Goal: Transaction & Acquisition: Purchase product/service

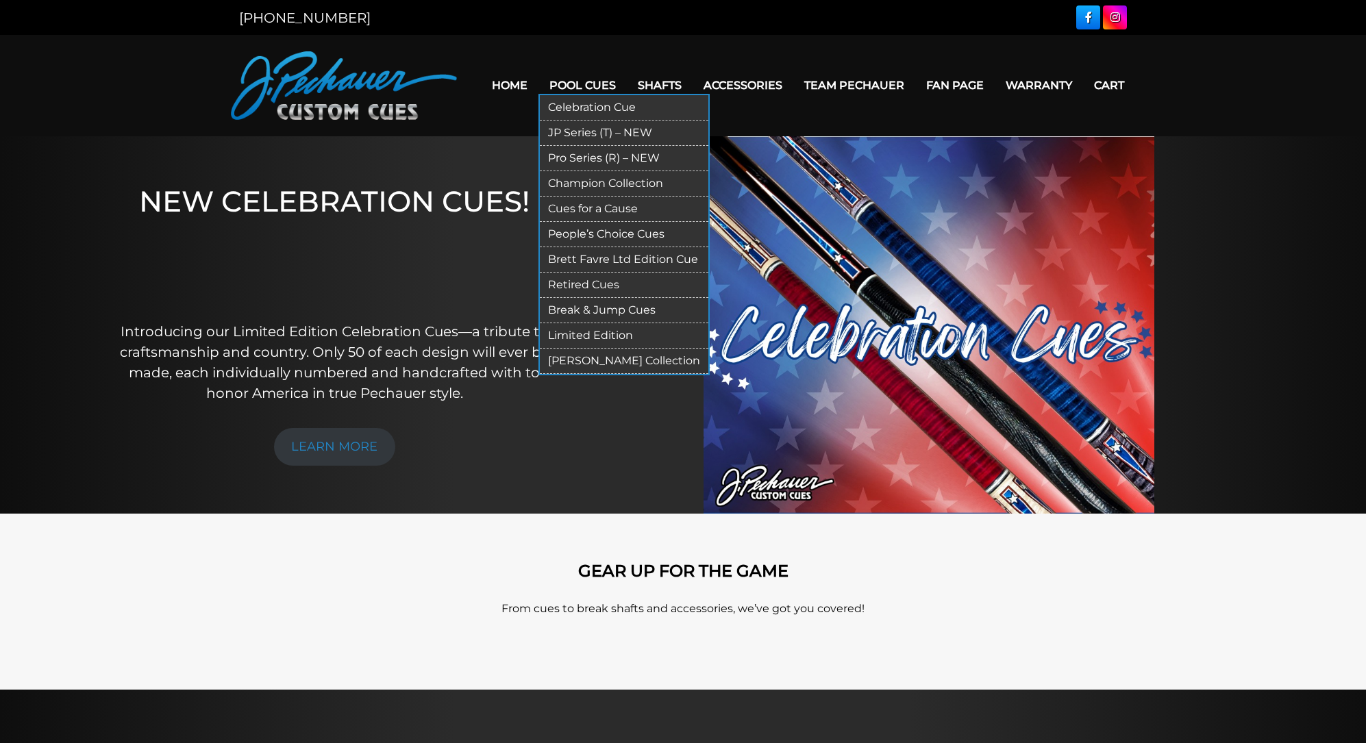
click at [606, 298] on link "Break & Jump Cues" at bounding box center [624, 310] width 168 height 25
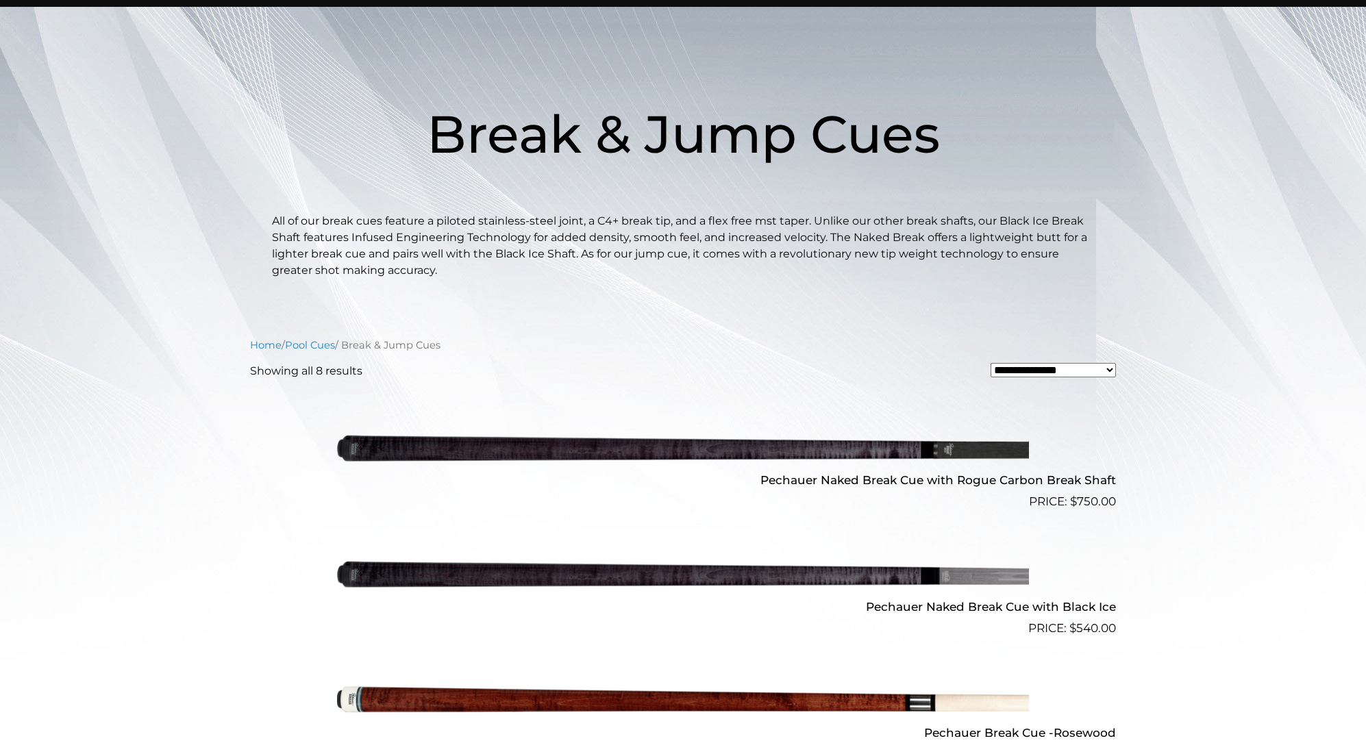
scroll to position [132, 0]
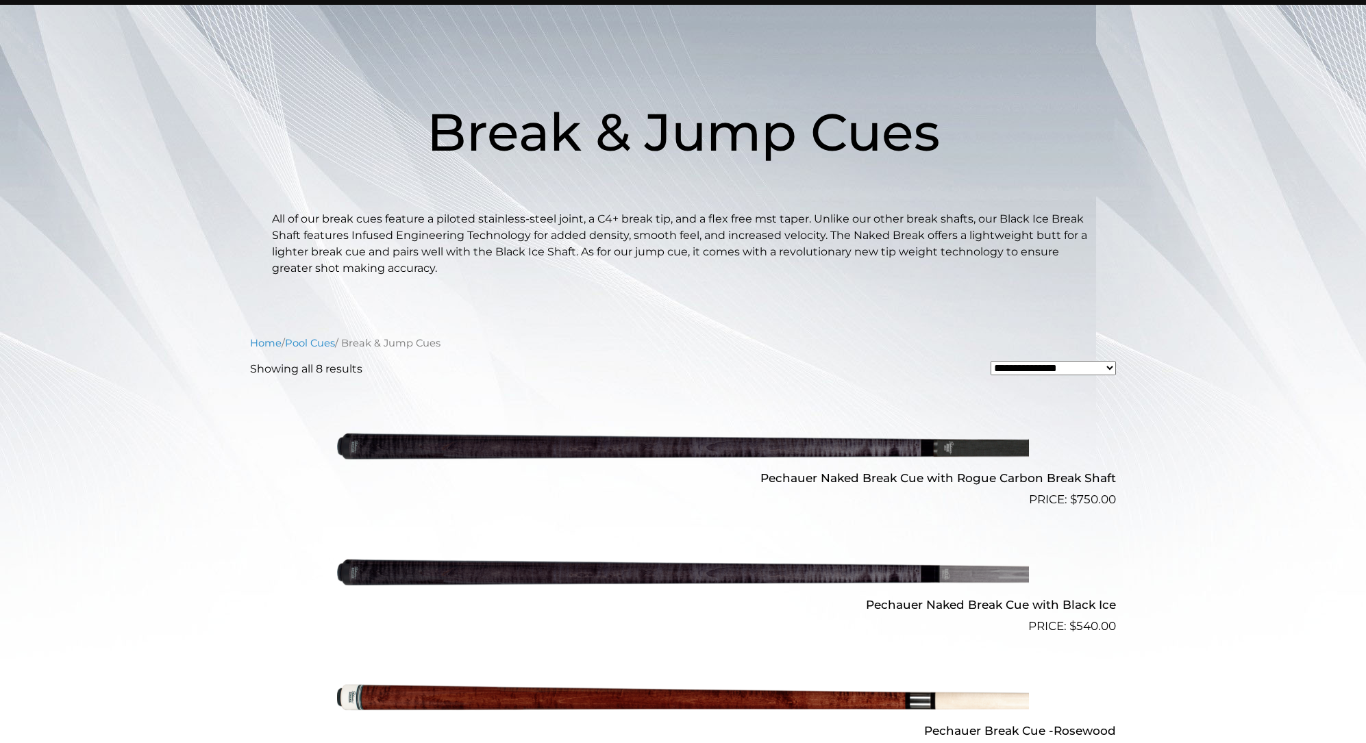
click at [585, 446] on img at bounding box center [683, 445] width 692 height 115
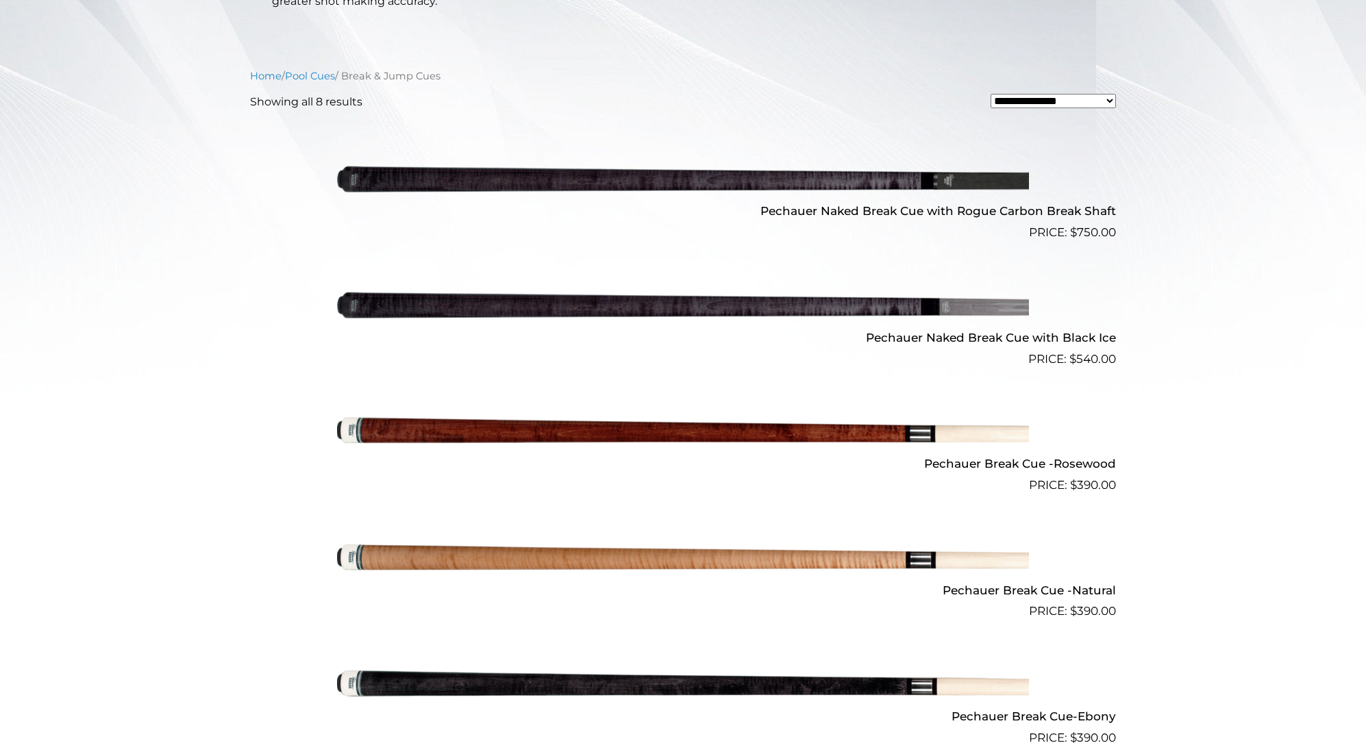
scroll to position [398, 0]
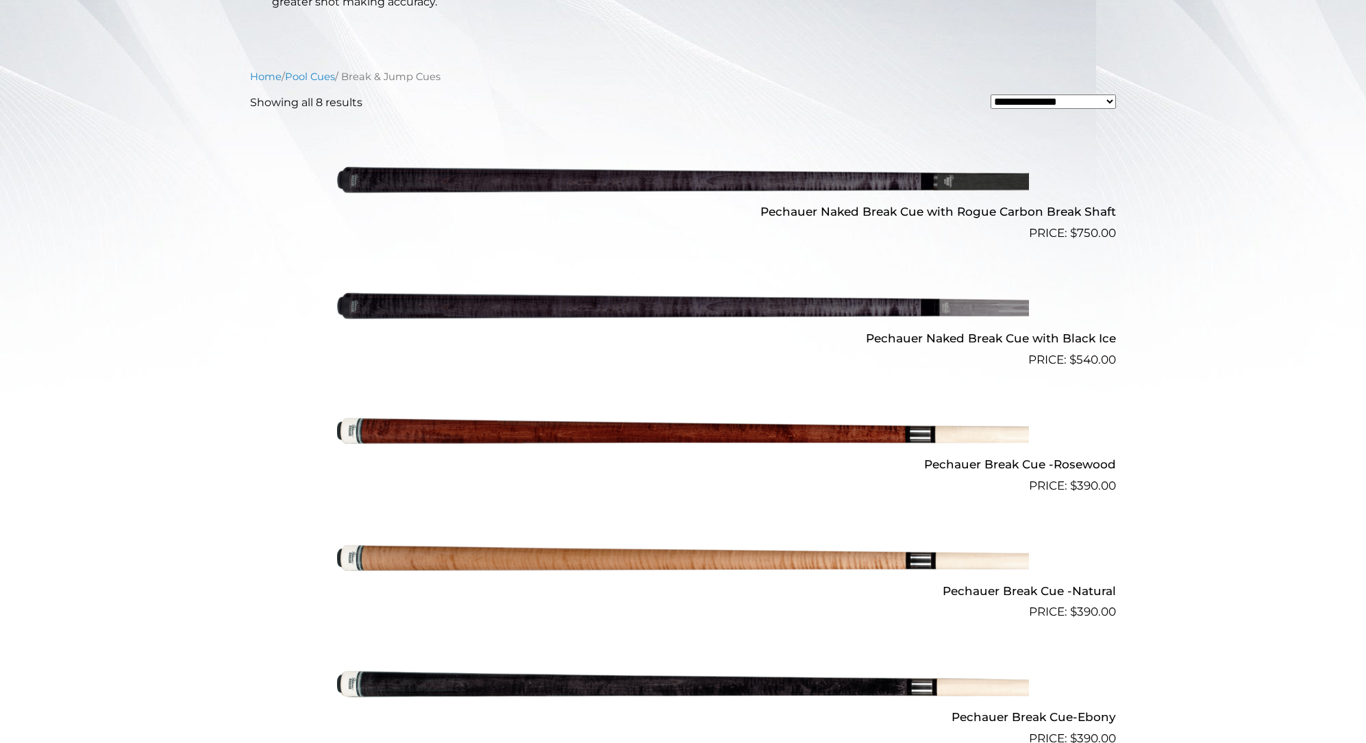
click at [704, 298] on img at bounding box center [683, 305] width 692 height 115
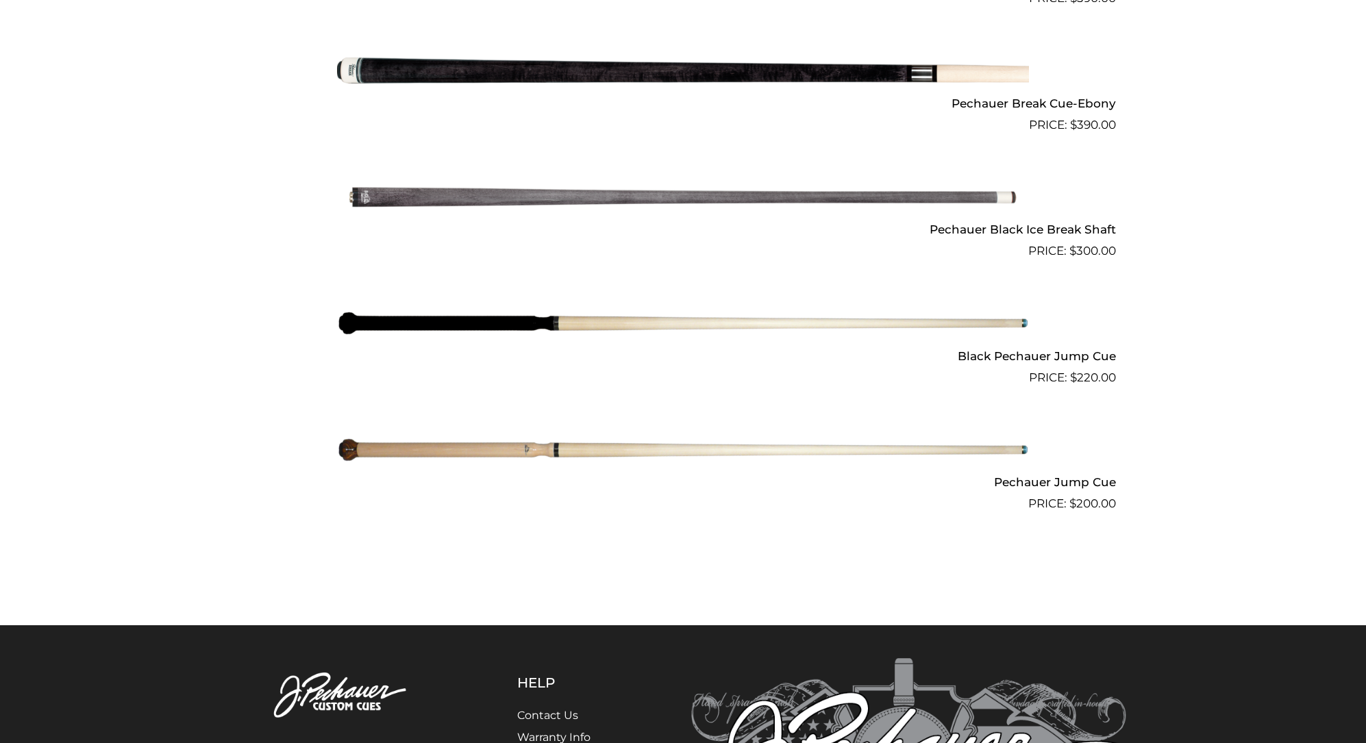
scroll to position [1038, 0]
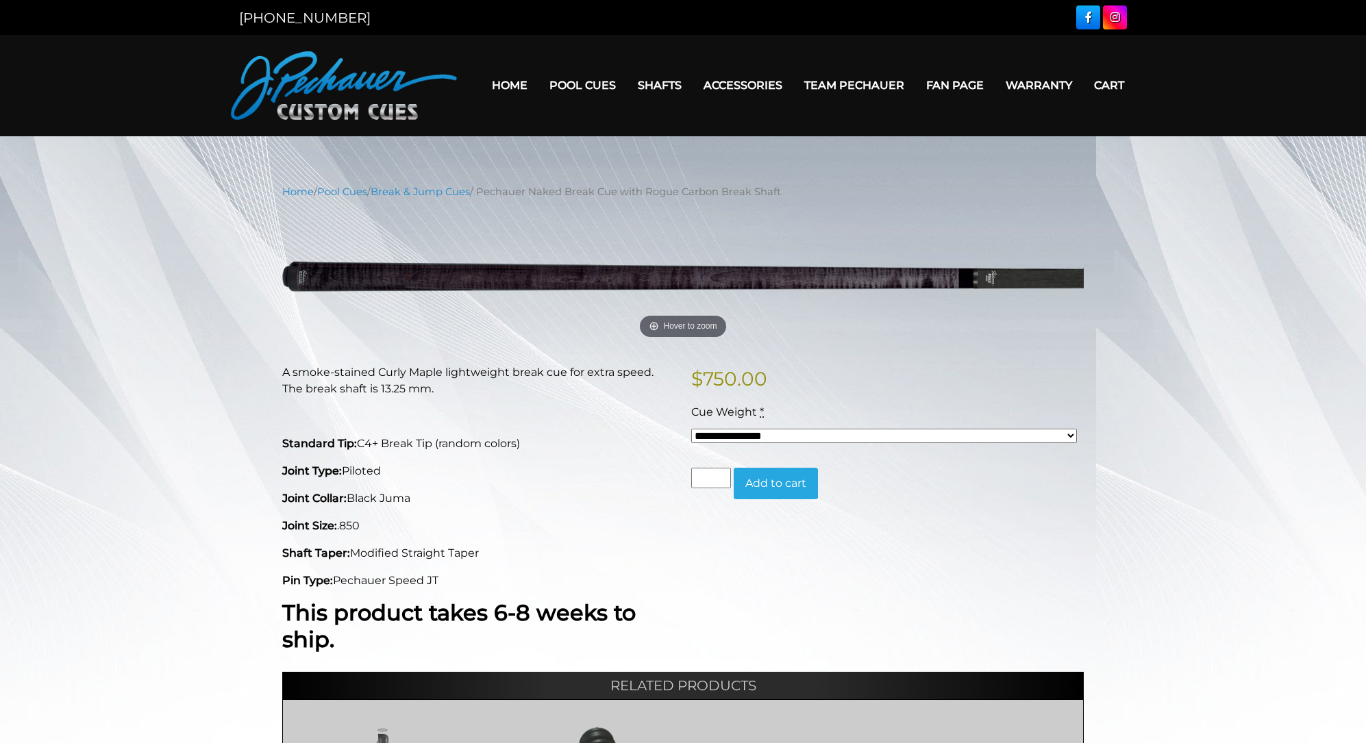
select select "*****"
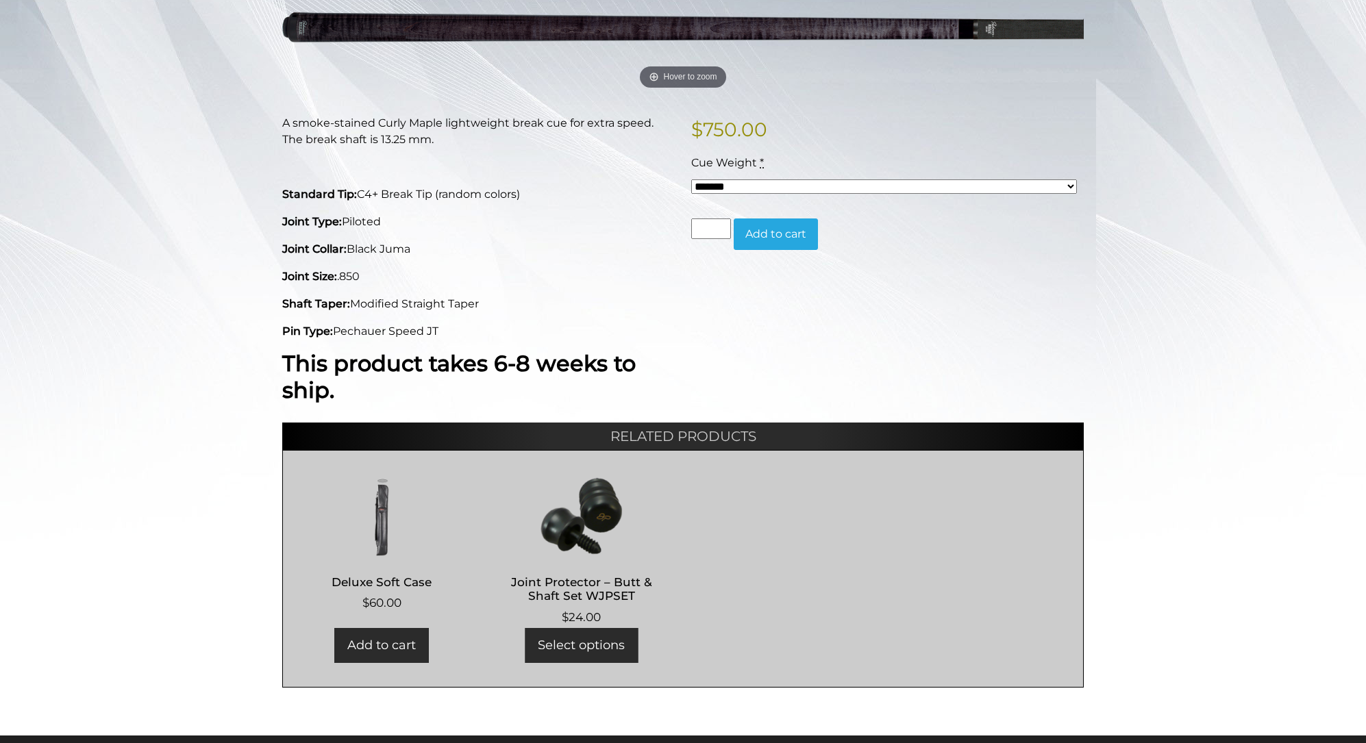
scroll to position [251, 0]
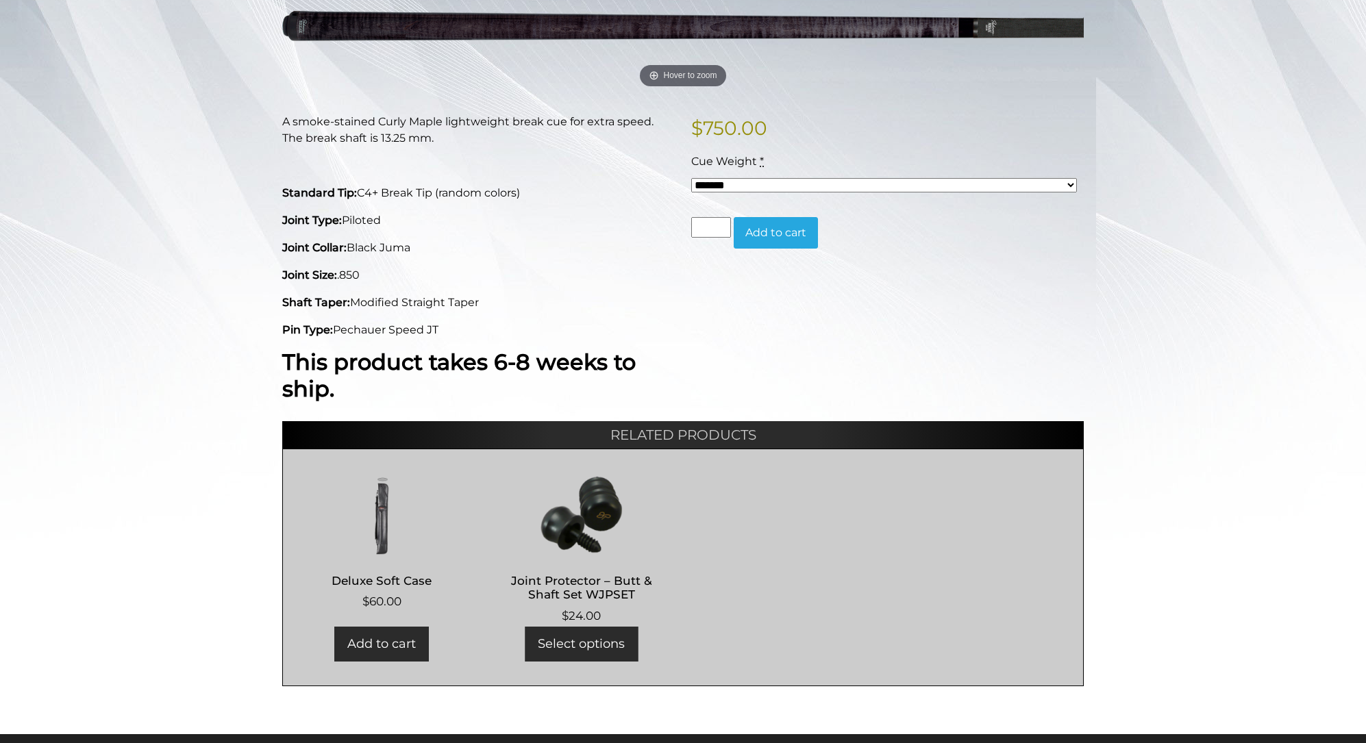
click at [379, 510] on img at bounding box center [382, 514] width 171 height 82
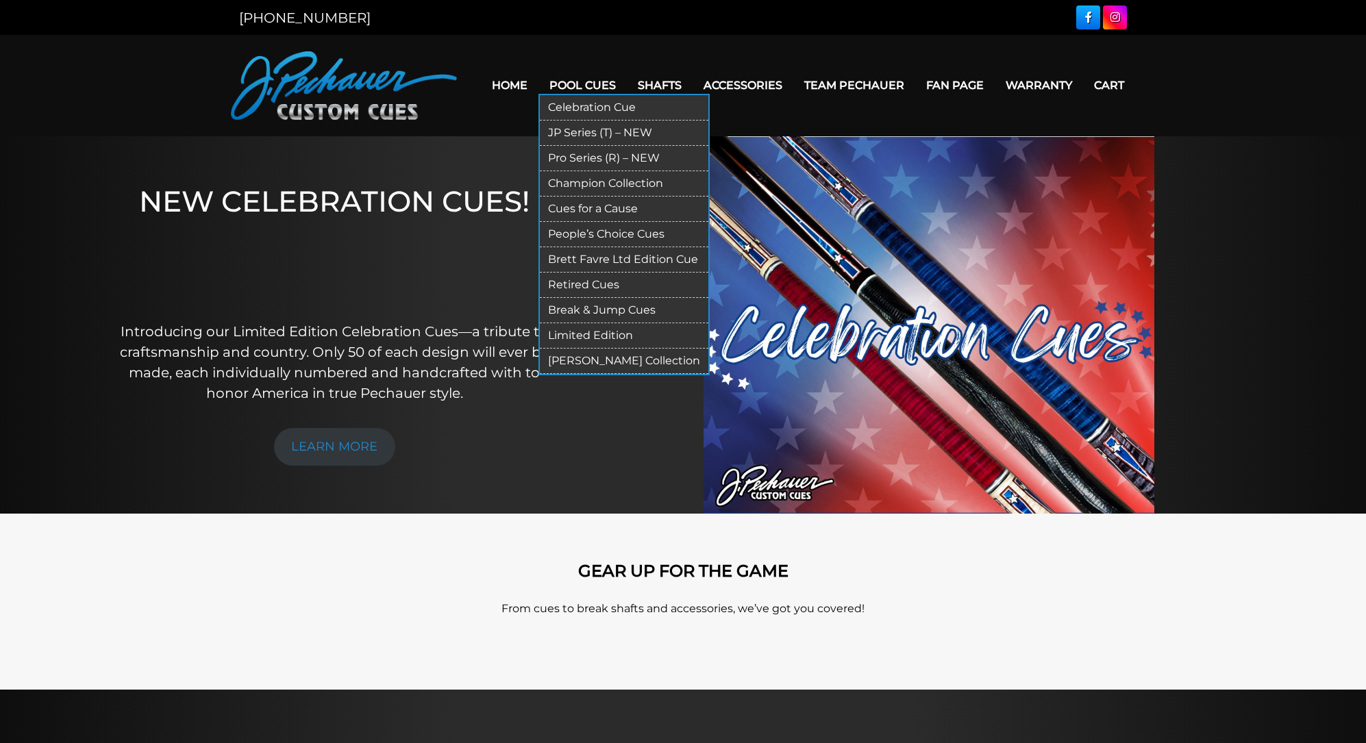
click at [586, 328] on link "Limited Edition" at bounding box center [624, 335] width 168 height 25
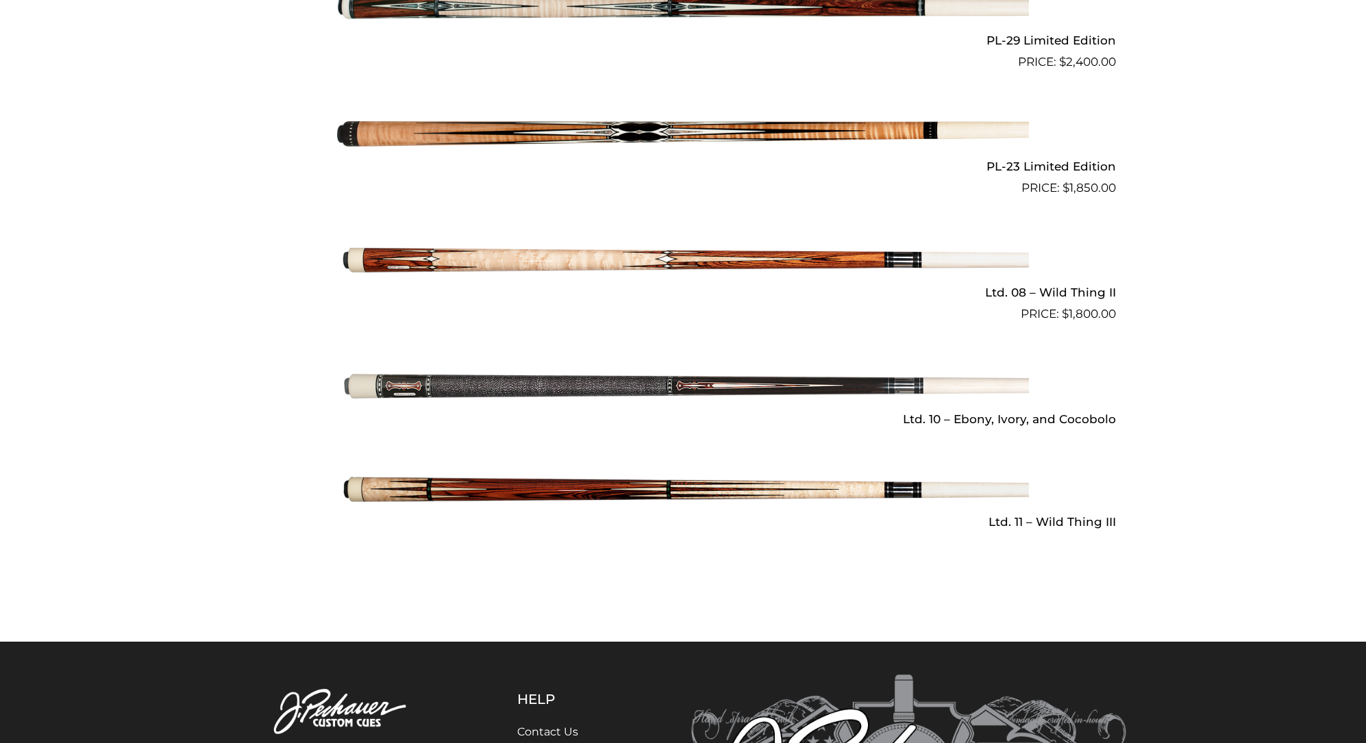
scroll to position [1912, 0]
